Goal: Transaction & Acquisition: Download file/media

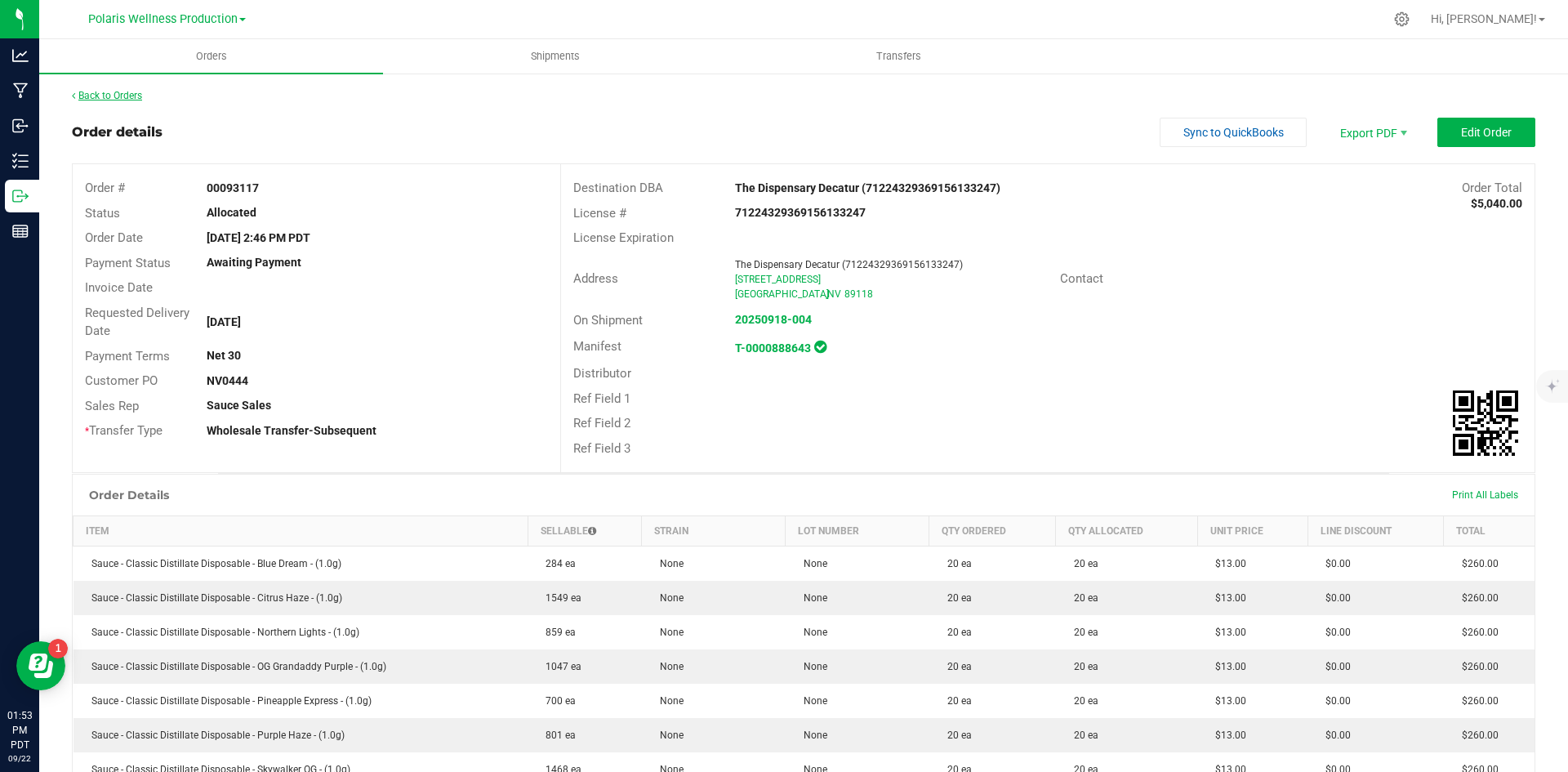
click at [95, 94] on link "Back to Orders" at bounding box center [107, 95] width 71 height 11
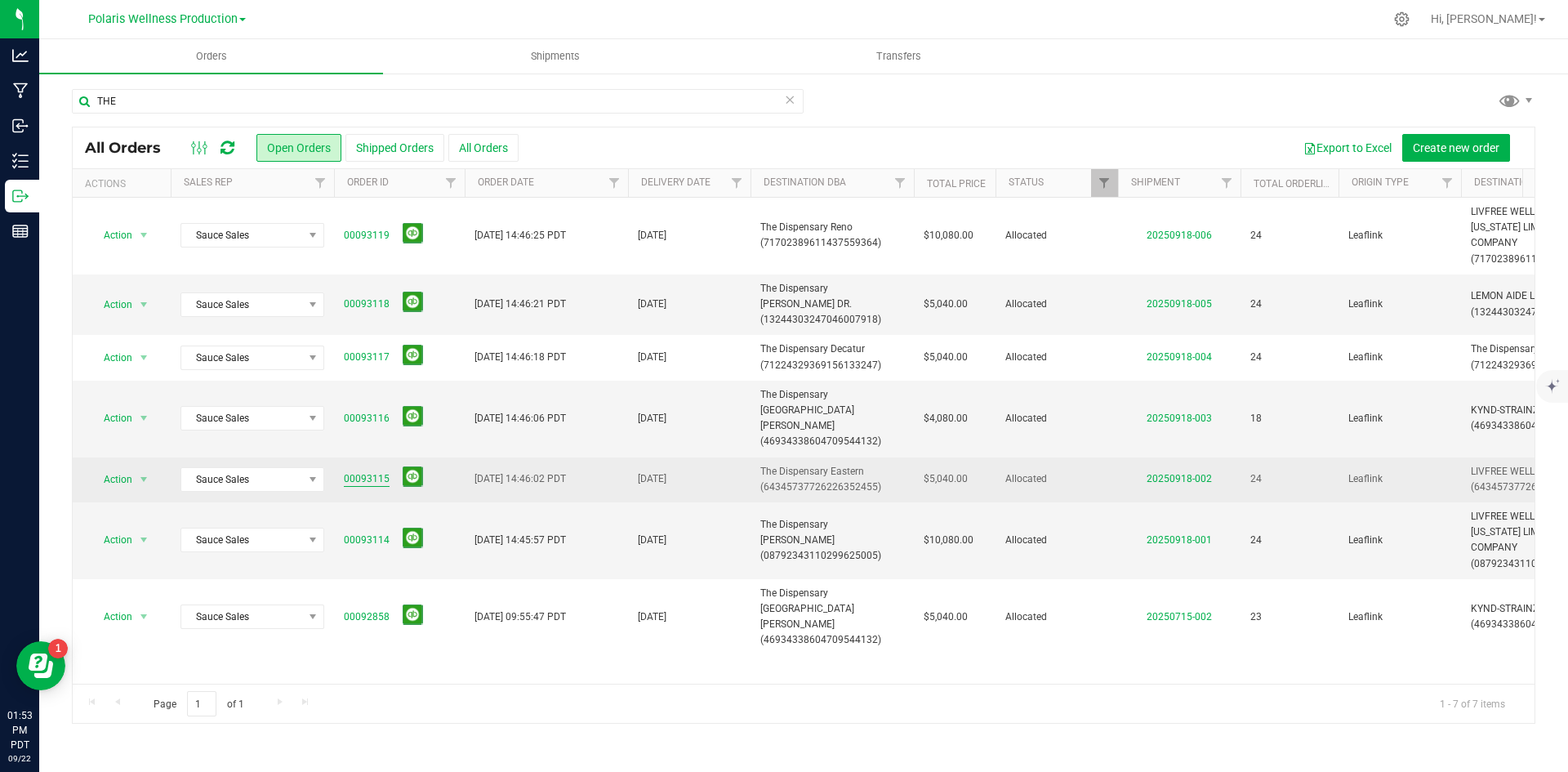
click at [364, 471] on link "00093115" at bounding box center [367, 479] width 46 height 16
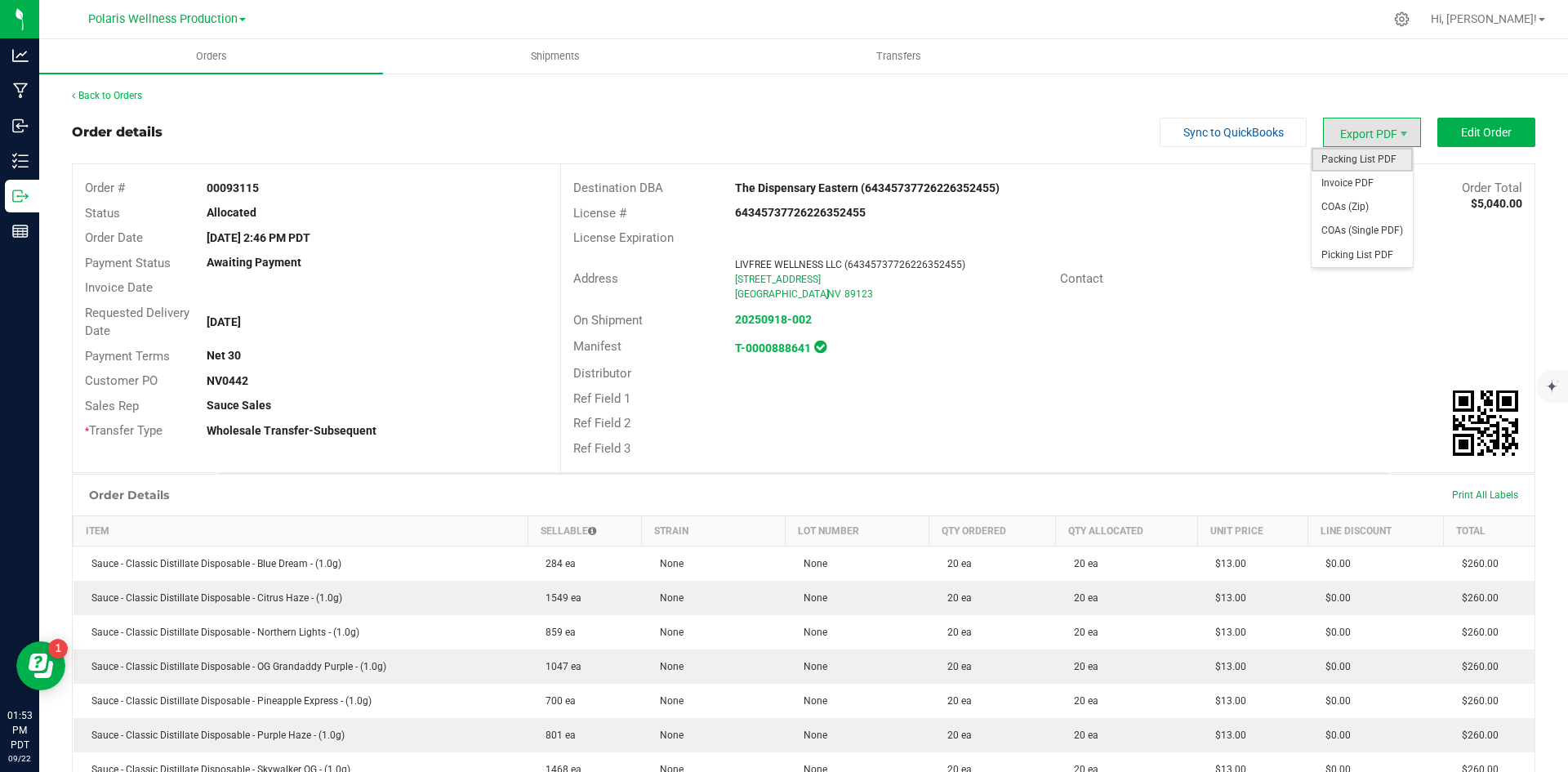
click at [1353, 159] on span "Packing List PDF" at bounding box center [1362, 160] width 101 height 24
click at [132, 93] on link "Back to Orders" at bounding box center [107, 95] width 71 height 11
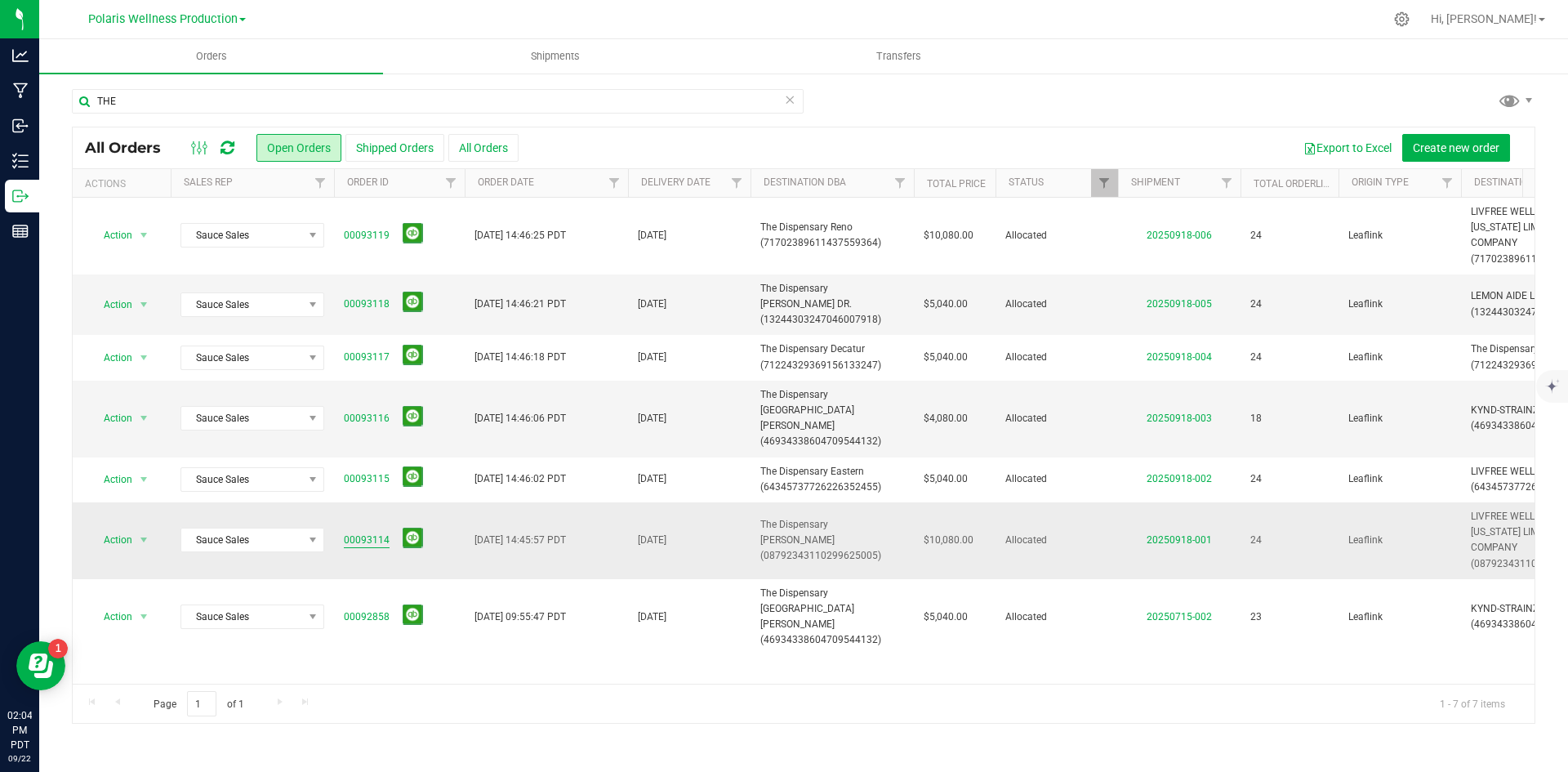
click at [356, 532] on link "00093114" at bounding box center [367, 540] width 46 height 16
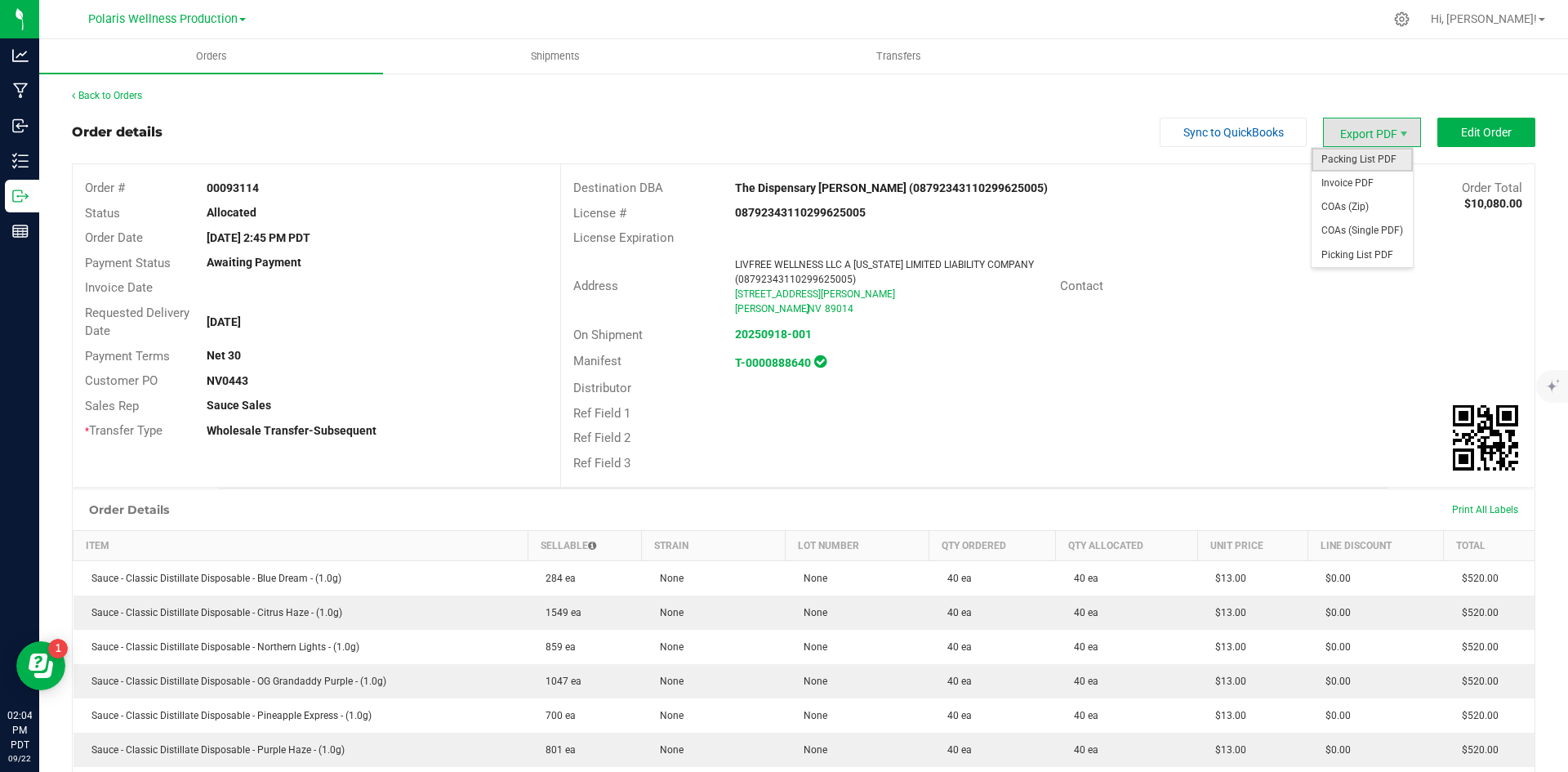
click at [1347, 163] on span "Packing List PDF" at bounding box center [1362, 160] width 101 height 24
